Goal: Task Accomplishment & Management: Use online tool/utility

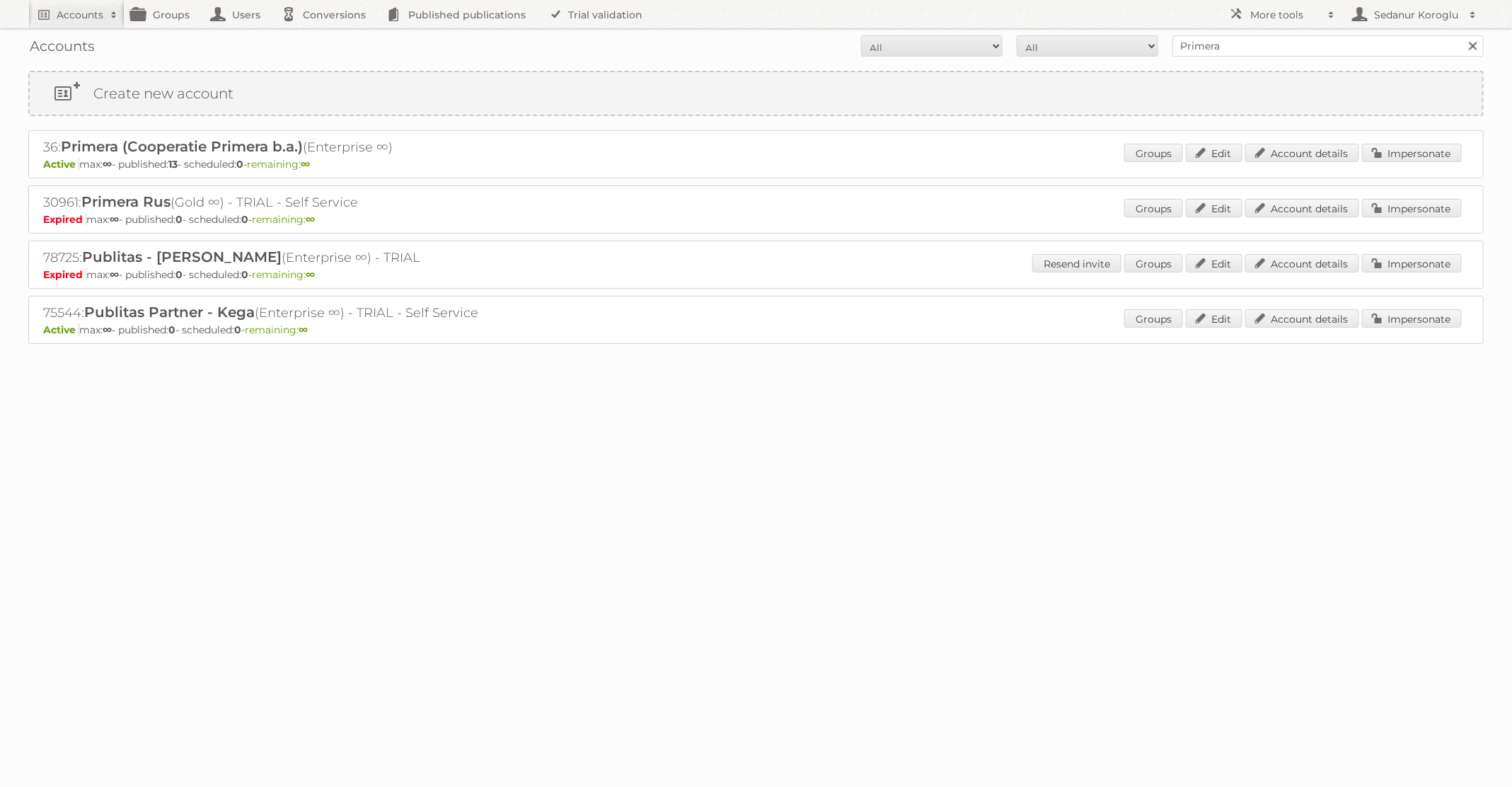
click at [1118, 31] on div "Accounts All Active Expired Pending All Paid Trials Self service Primera Search" at bounding box center [756, 45] width 1456 height 35
type input "dm drogerie"
click at [1462, 35] on input "Search" at bounding box center [1472, 45] width 21 height 21
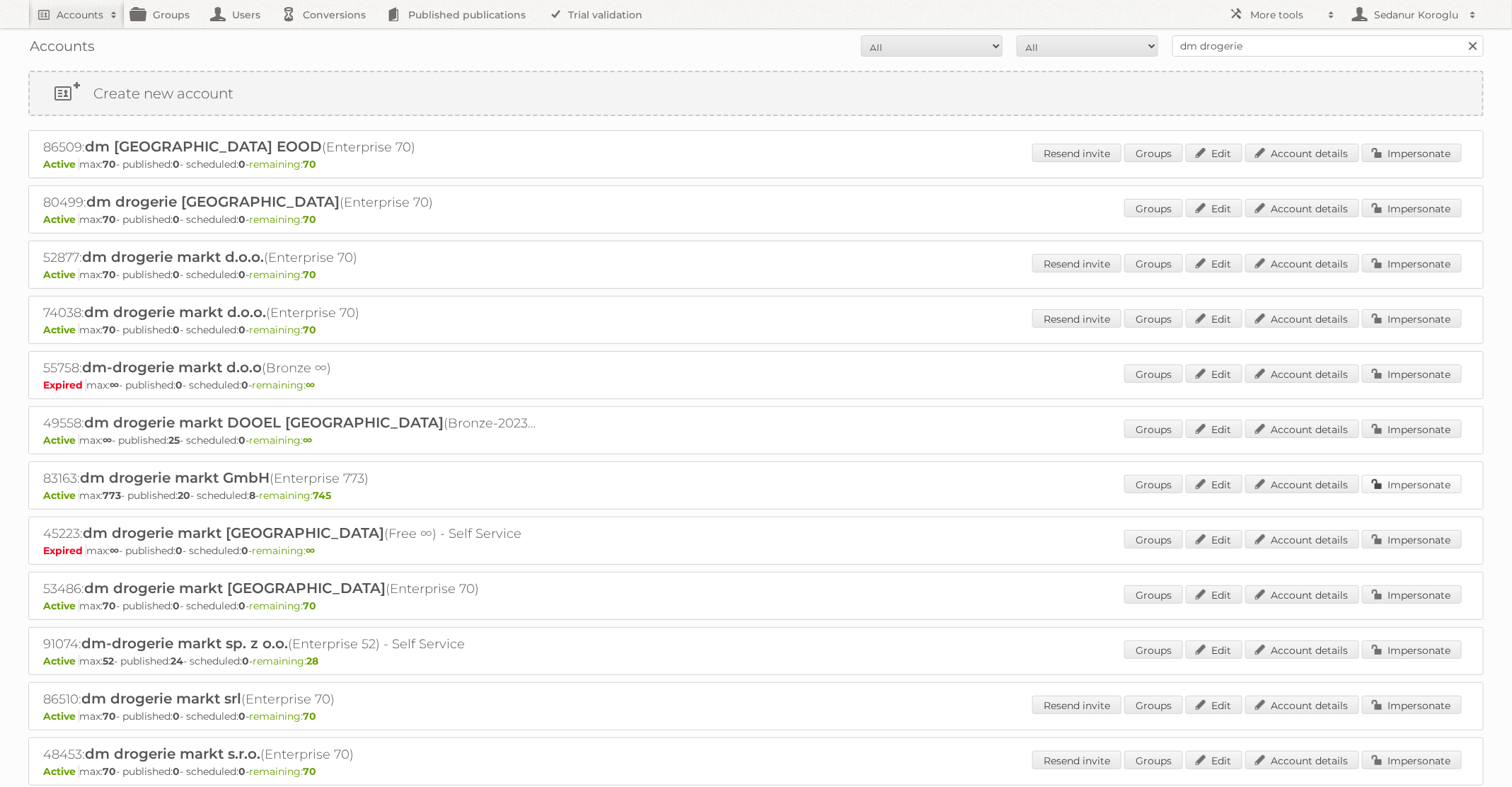
click at [1425, 484] on link "Impersonate" at bounding box center [1412, 484] width 100 height 18
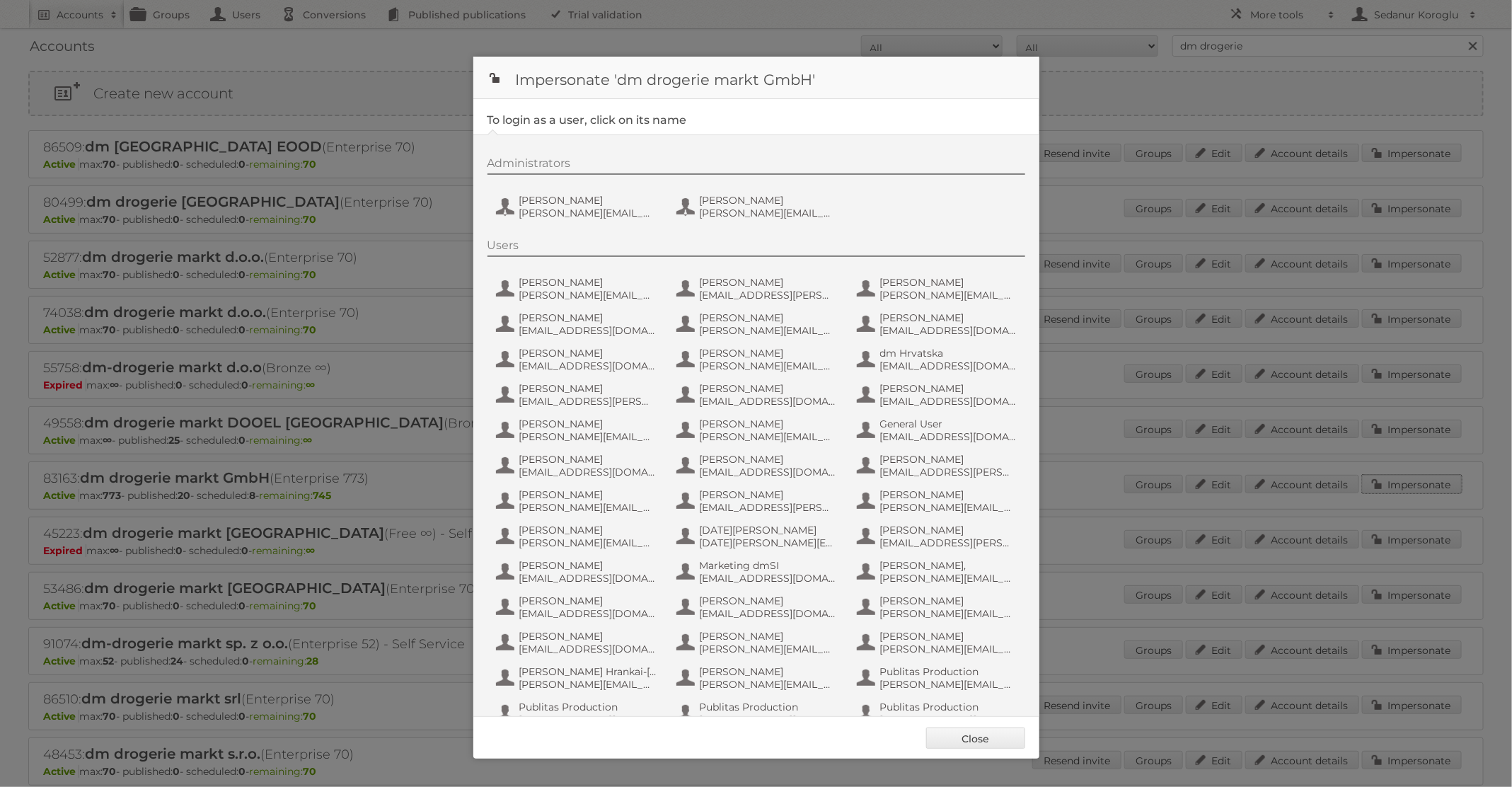
scroll to position [134, 0]
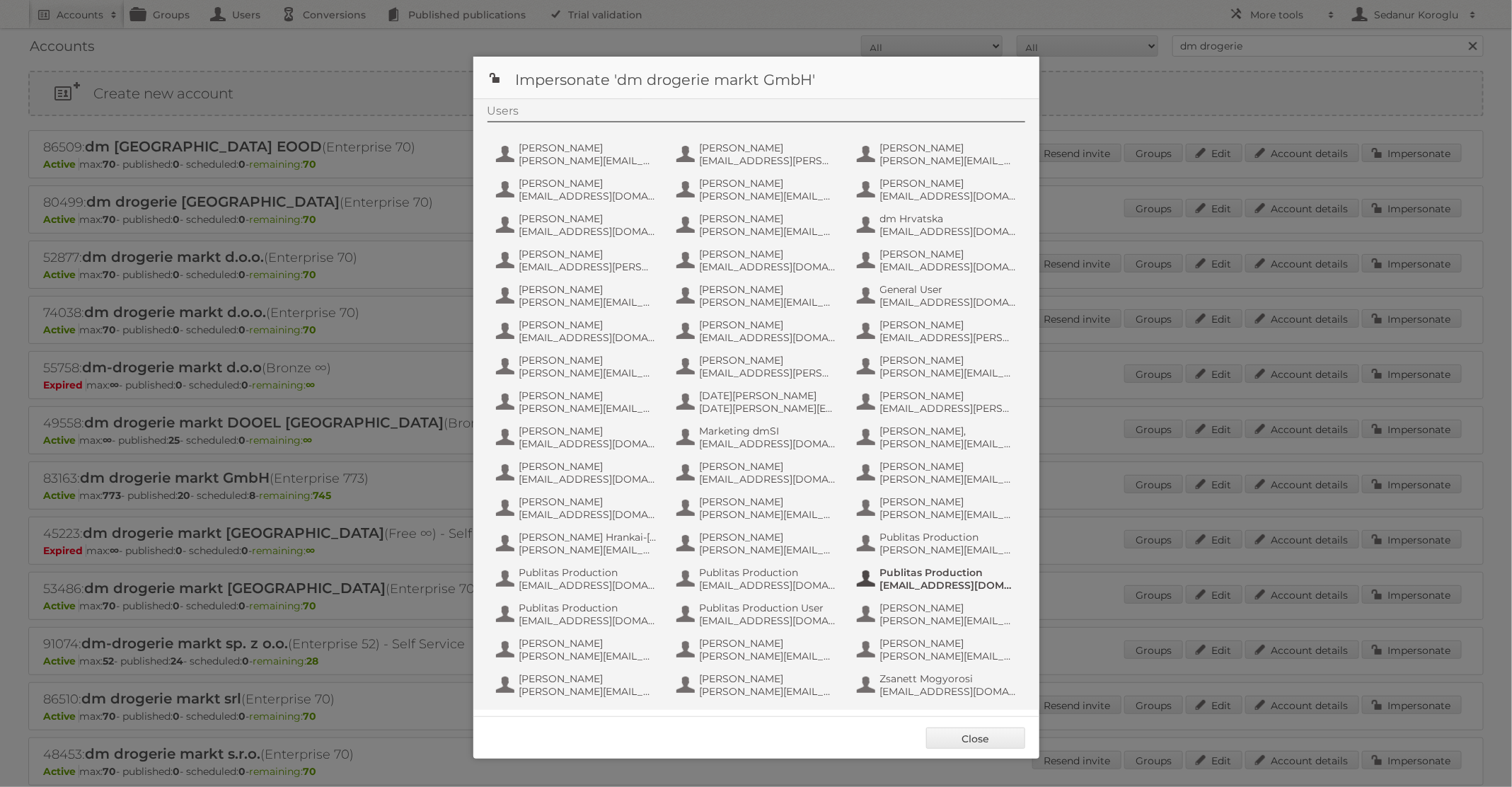
click at [934, 586] on span "[EMAIL_ADDRESS][DOMAIN_NAME]" at bounding box center [949, 586] width 137 height 13
